Goal: Task Accomplishment & Management: Manage account settings

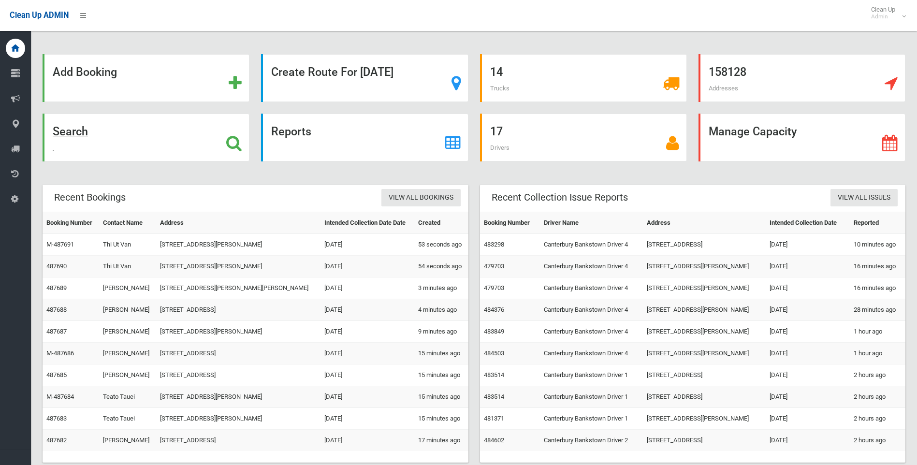
click at [224, 143] on div "Search" at bounding box center [146, 138] width 207 height 48
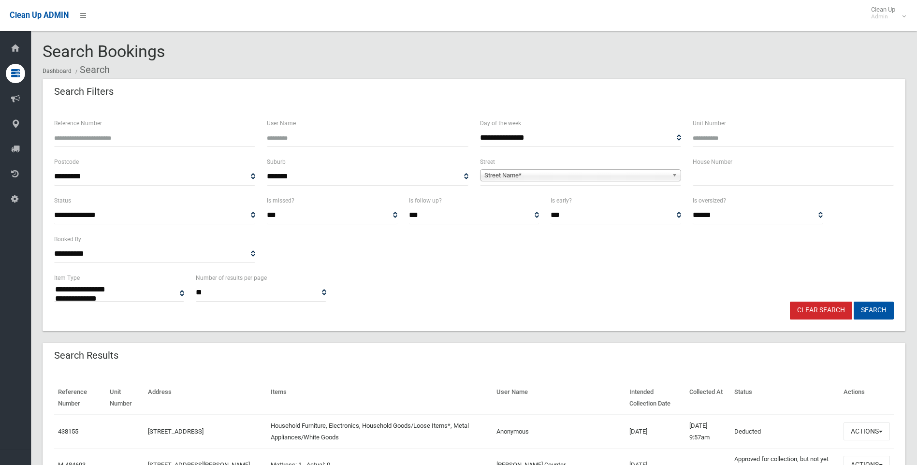
select select
click at [712, 169] on input "text" at bounding box center [793, 177] width 201 height 18
type input "***"
click at [656, 171] on span "Street Name*" at bounding box center [577, 176] width 184 height 12
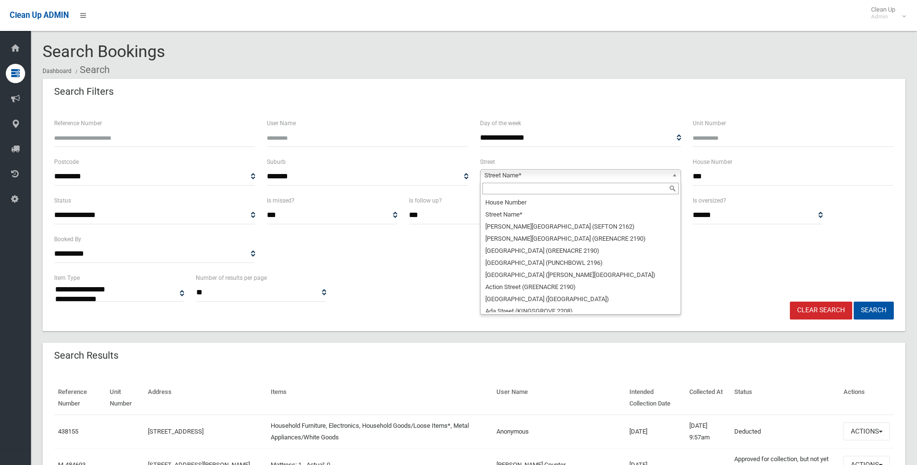
click at [538, 190] on input "text" at bounding box center [581, 189] width 196 height 12
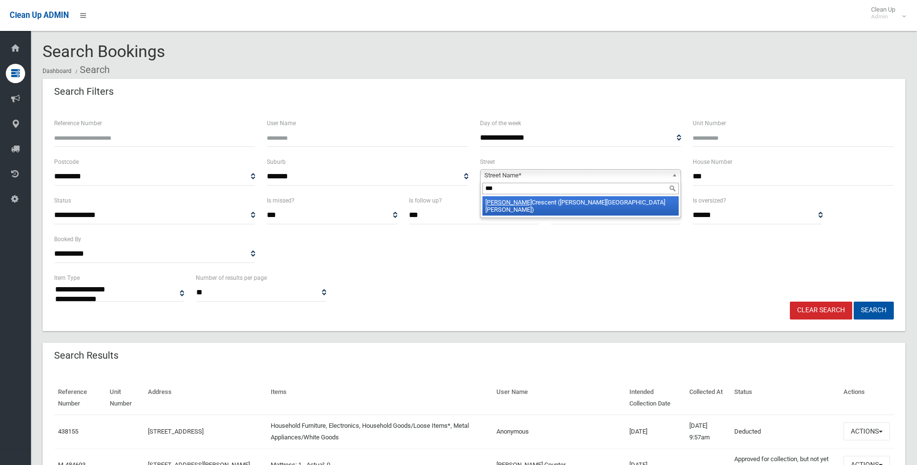
type input "***"
click at [565, 203] on li "[PERSON_NAME] ([PERSON_NAME][GEOGRAPHIC_DATA][PERSON_NAME])" at bounding box center [581, 205] width 196 height 19
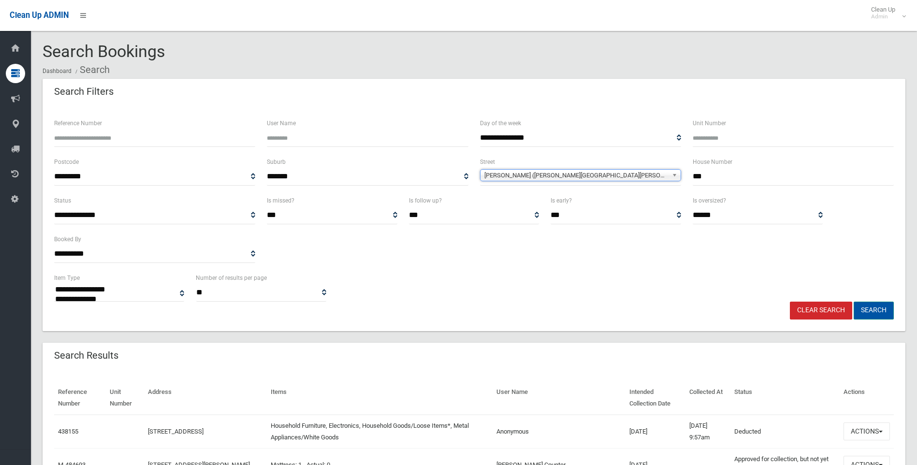
click at [879, 307] on button "Search" at bounding box center [874, 311] width 40 height 18
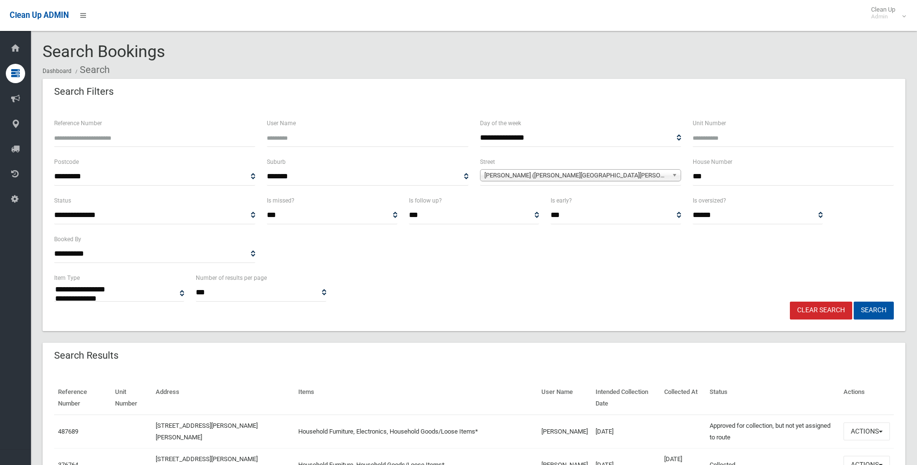
select select
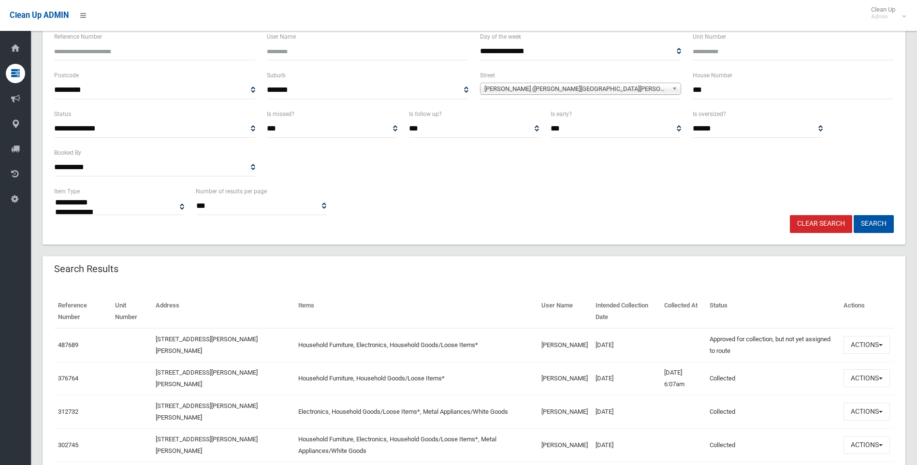
scroll to position [97, 0]
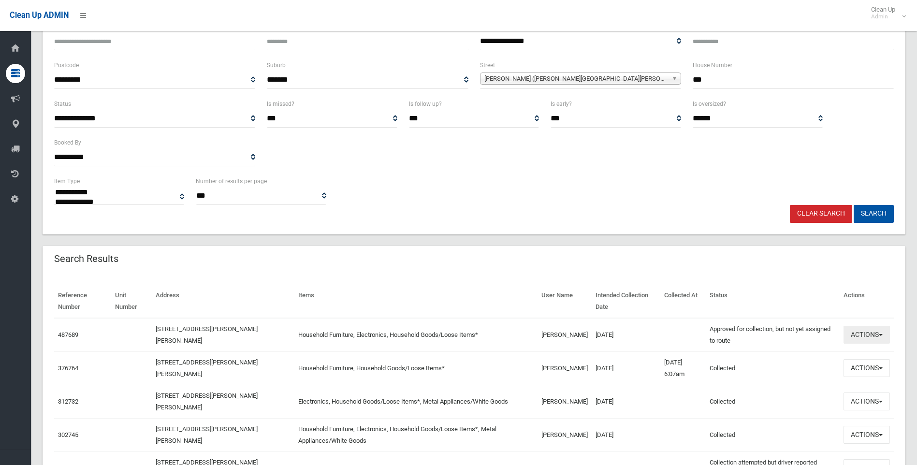
click at [858, 336] on button "Actions" at bounding box center [867, 335] width 46 height 18
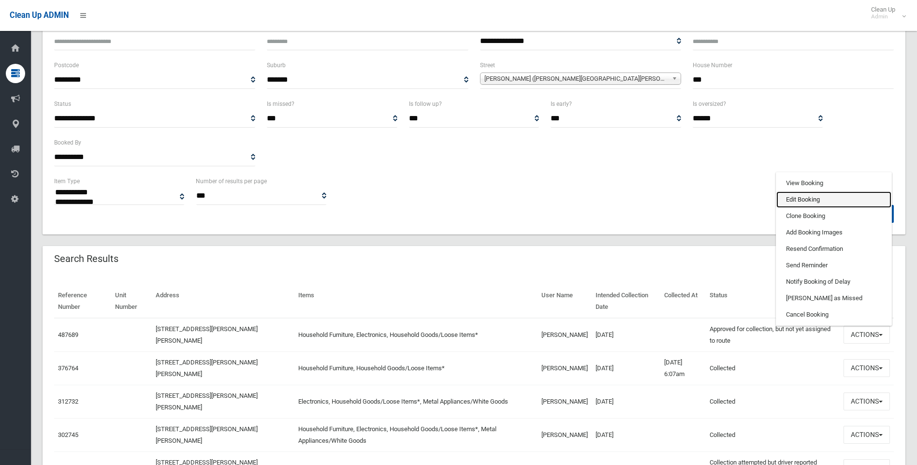
click at [806, 198] on link "Edit Booking" at bounding box center [834, 199] width 115 height 16
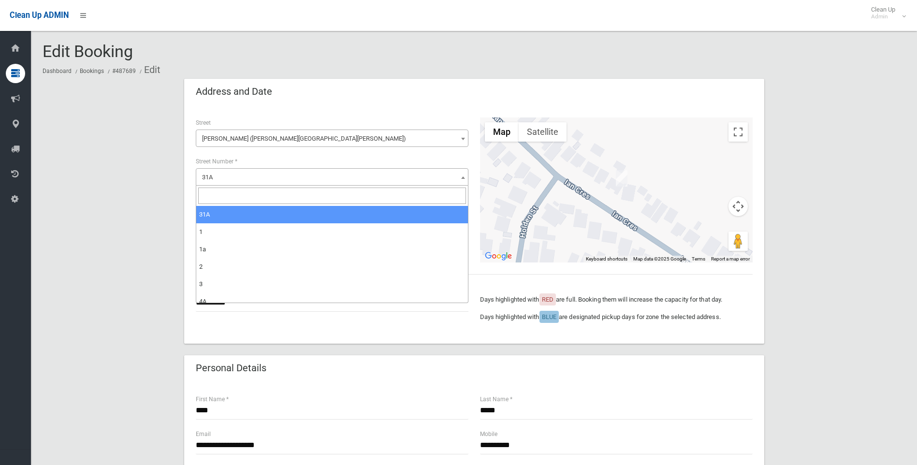
click at [223, 178] on span "31A" at bounding box center [332, 178] width 268 height 14
click at [216, 191] on input "search" at bounding box center [332, 196] width 268 height 16
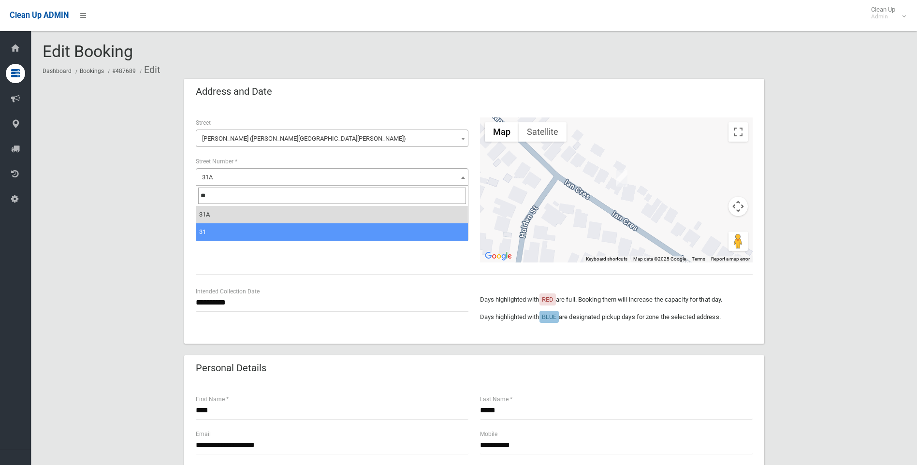
type input "**"
select select "**"
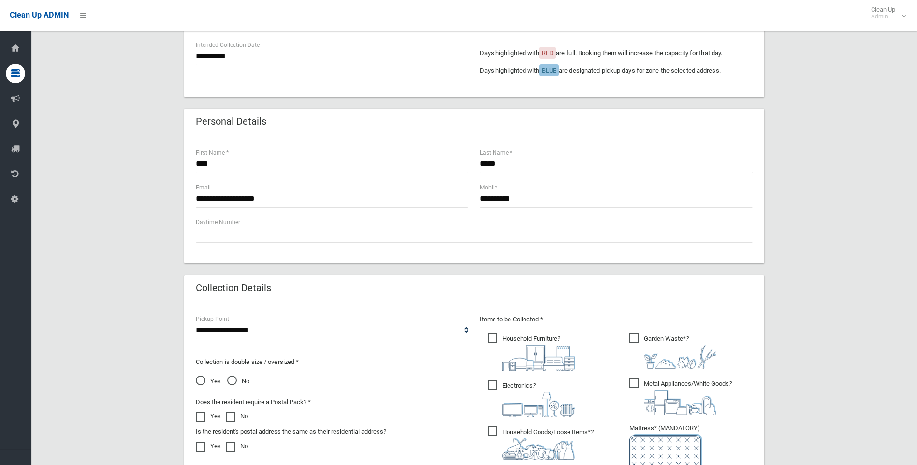
scroll to position [338, 0]
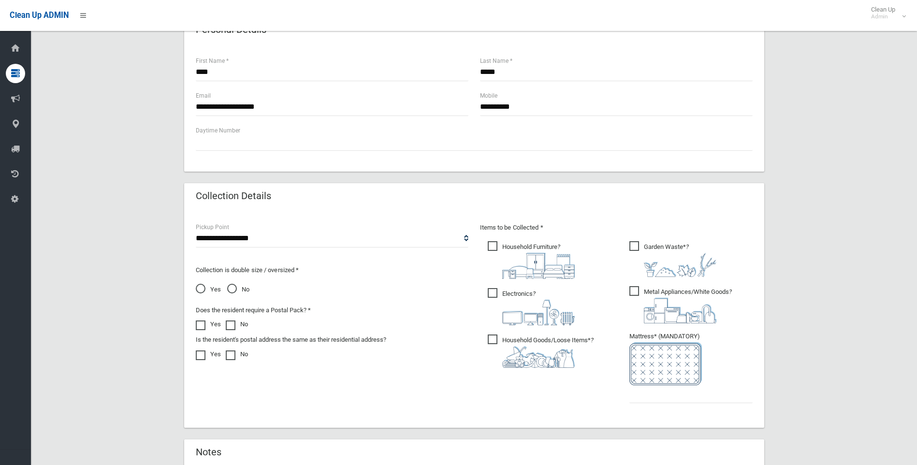
click at [637, 289] on span "Metal Appliances/White Goods ?" at bounding box center [681, 304] width 103 height 37
click at [638, 243] on span "Garden Waste* ?" at bounding box center [673, 259] width 87 height 36
click at [662, 394] on input "text" at bounding box center [691, 394] width 123 height 18
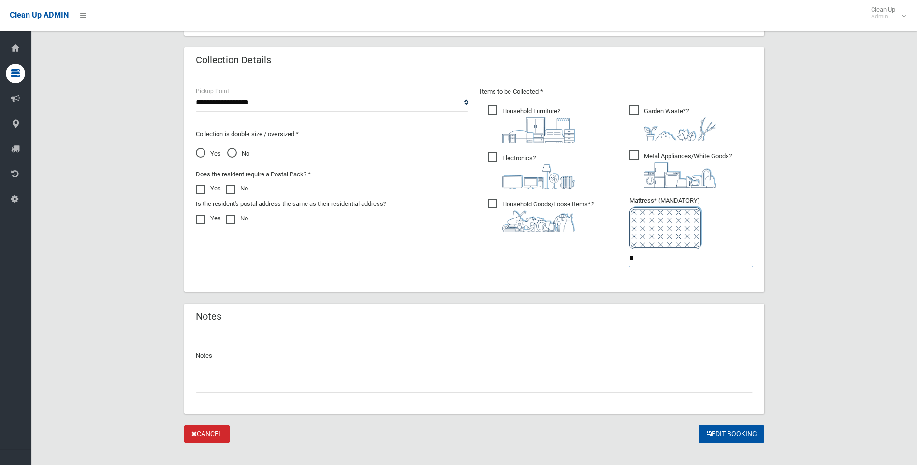
scroll to position [487, 0]
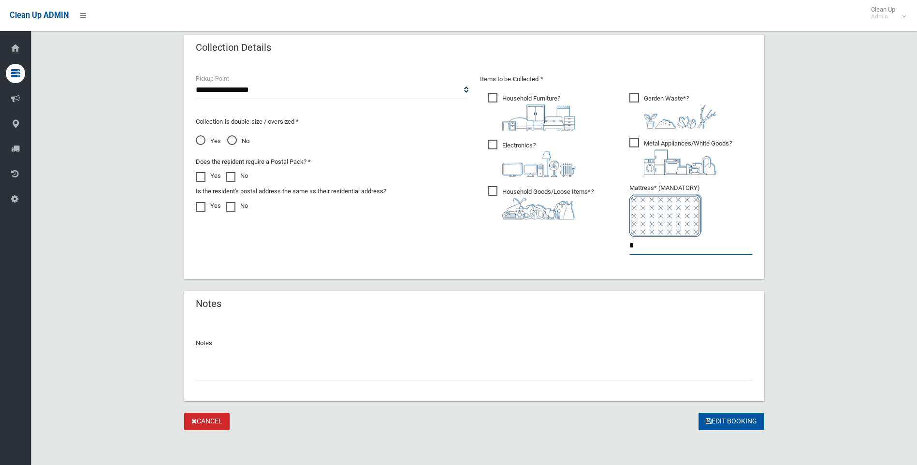
type input "*"
click at [713, 416] on button "Edit Booking" at bounding box center [732, 422] width 66 height 18
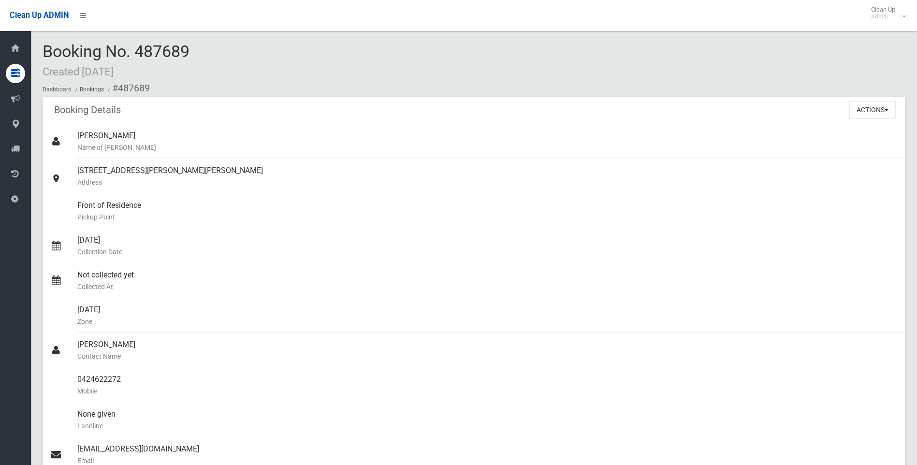
drag, startPoint x: 200, startPoint y: 57, endPoint x: 35, endPoint y: 57, distance: 164.4
click at [35, 57] on section "Booking No. 487689 Created [DATE] Dashboard Bookings #487689 Booking Details Ac…" at bounding box center [474, 466] width 886 height 846
click at [220, 77] on div "Booking No. 487689 Created [DATE] Dashboard Bookings #487689" at bounding box center [474, 70] width 863 height 55
drag, startPoint x: 206, startPoint y: 59, endPoint x: 41, endPoint y: 50, distance: 166.1
click at [41, 50] on section "Booking No. 487689 Created 24/09/2025 Dashboard Bookings #487689 Booking Detail…" at bounding box center [474, 466] width 886 height 846
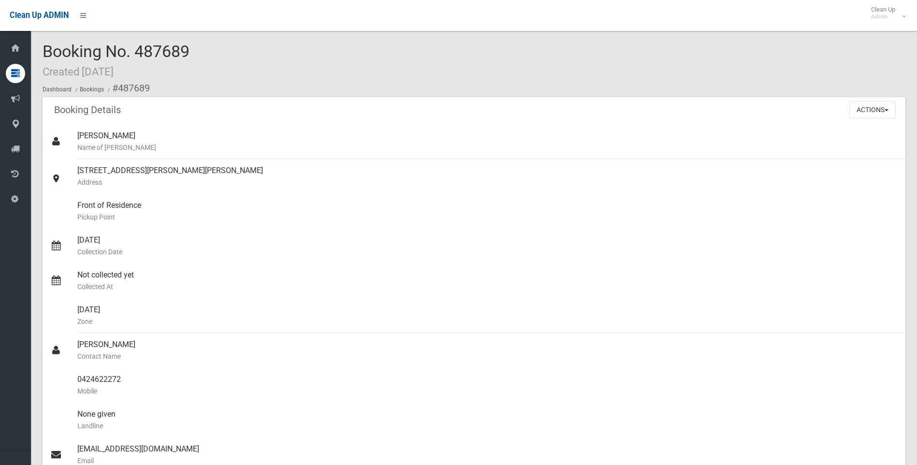
drag, startPoint x: 41, startPoint y: 50, endPoint x: 115, endPoint y: 57, distance: 74.3
click at [115, 57] on span "Booking No. 487689 Created 24/09/2025" at bounding box center [116, 61] width 147 height 38
drag, startPoint x: 195, startPoint y: 56, endPoint x: 44, endPoint y: 58, distance: 150.9
click at [44, 58] on div "Booking No. 487689 Created 24/09/2025 Dashboard Bookings #487689" at bounding box center [474, 70] width 863 height 55
drag, startPoint x: 44, startPoint y: 58, endPoint x: 166, endPoint y: 51, distance: 121.5
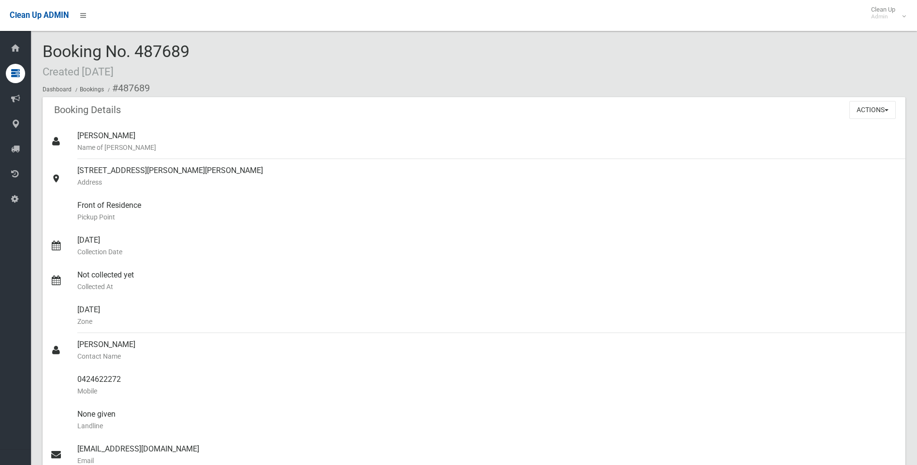
click at [166, 51] on span "Booking No. 487689 Created 24/09/2025" at bounding box center [116, 61] width 147 height 38
drag, startPoint x: 212, startPoint y: 57, endPoint x: 62, endPoint y: 57, distance: 150.4
click at [62, 57] on div "Booking No. 487689 Created 24/09/2025 Dashboard Bookings #487689" at bounding box center [474, 70] width 863 height 55
drag, startPoint x: 62, startPoint y: 57, endPoint x: 182, endPoint y: 60, distance: 120.0
click at [182, 60] on span "Booking No. 487689 Created 24/09/2025" at bounding box center [116, 61] width 147 height 38
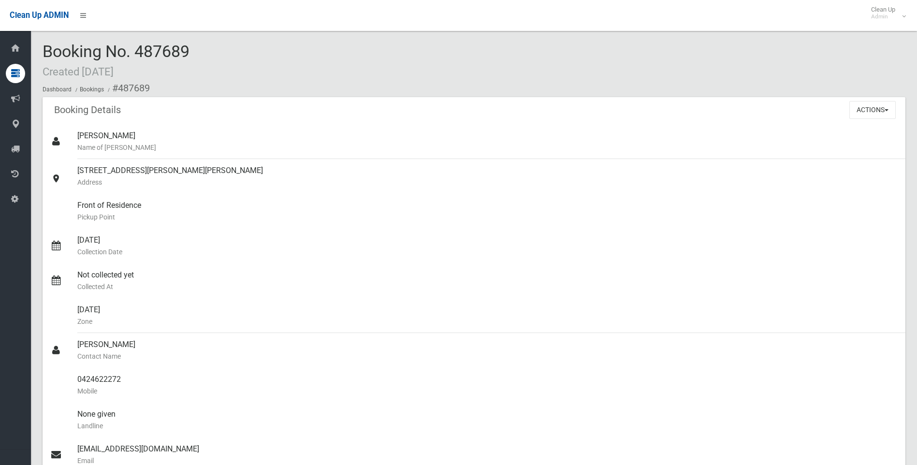
click at [305, 84] on ol "Dashboard Bookings #487689" at bounding box center [474, 88] width 863 height 18
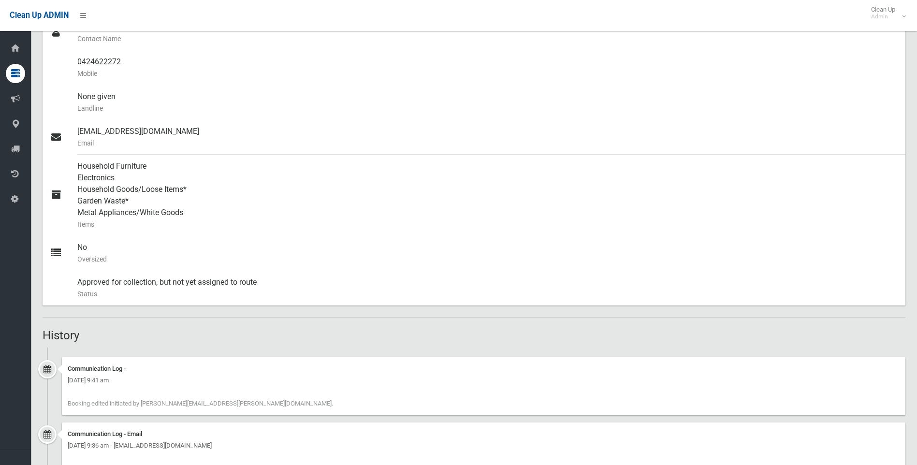
scroll to position [423, 0]
